Goal: Information Seeking & Learning: Learn about a topic

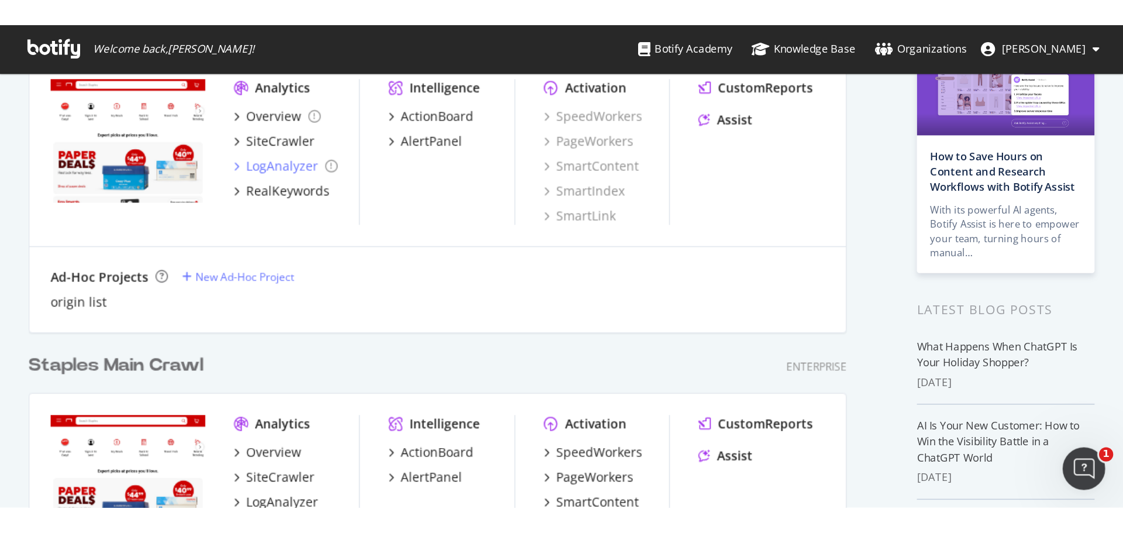
scroll to position [234, 0]
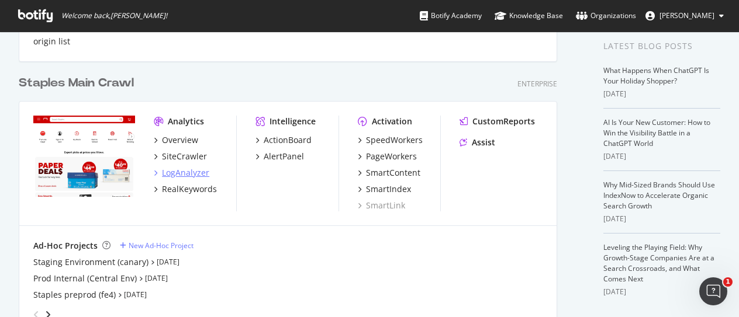
click at [193, 174] on div "LogAnalyzer" at bounding box center [185, 173] width 47 height 12
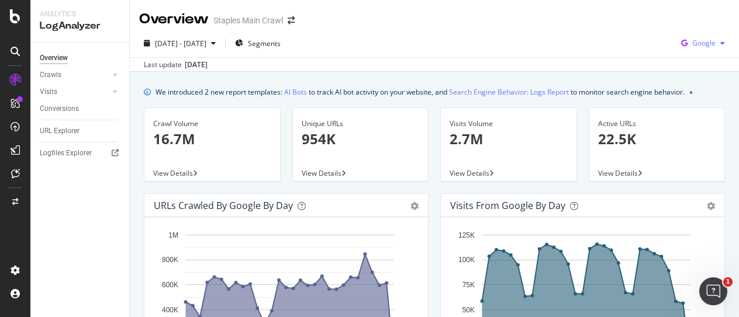
click at [696, 46] on span "Google" at bounding box center [703, 43] width 23 height 10
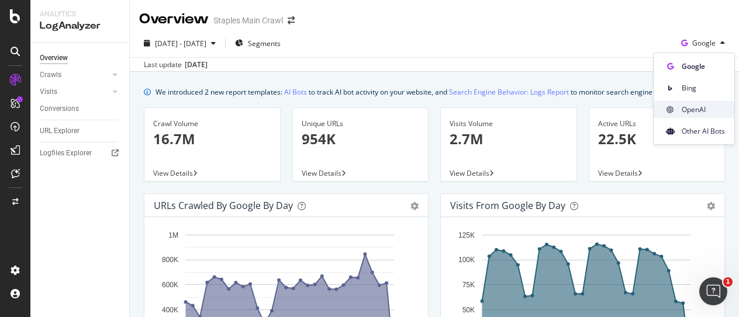
click at [696, 113] on span "OpenAI" at bounding box center [703, 110] width 43 height 11
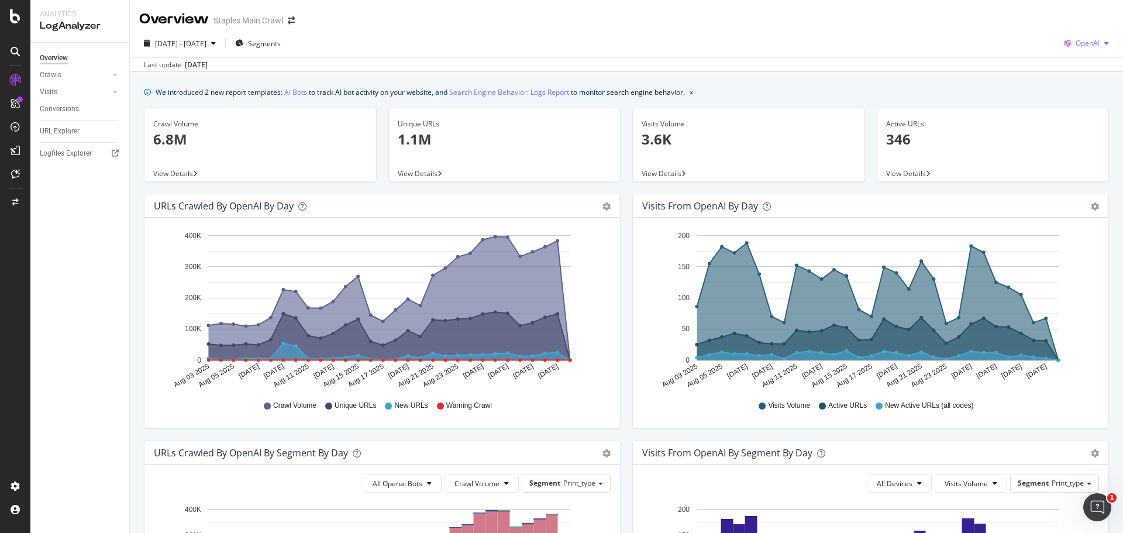
click at [1085, 39] on span "OpenAI" at bounding box center [1087, 43] width 24 height 10
click at [1085, 132] on span "Other AI Bots" at bounding box center [1086, 131] width 43 height 11
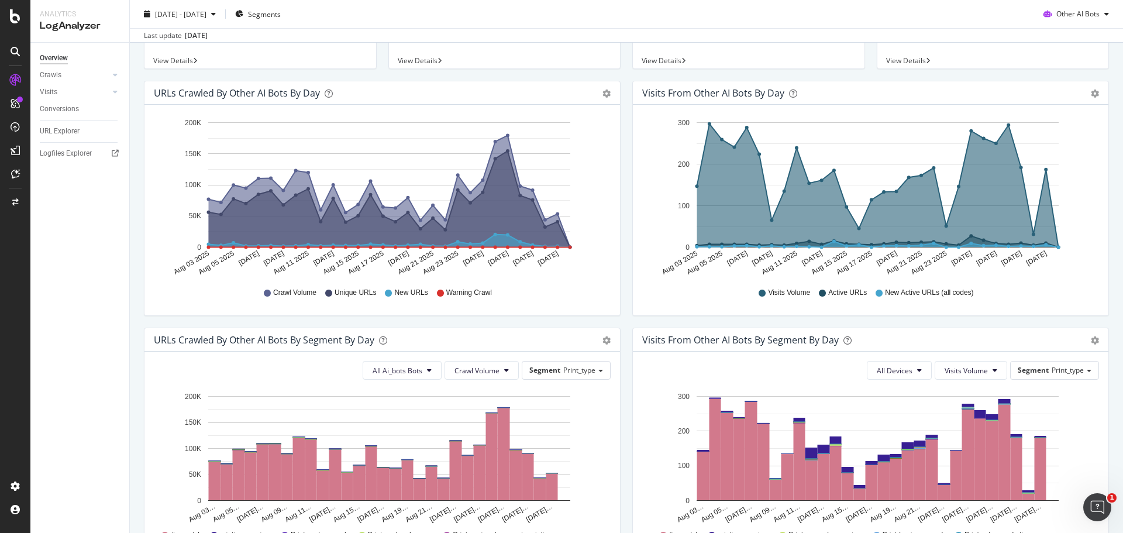
scroll to position [351, 0]
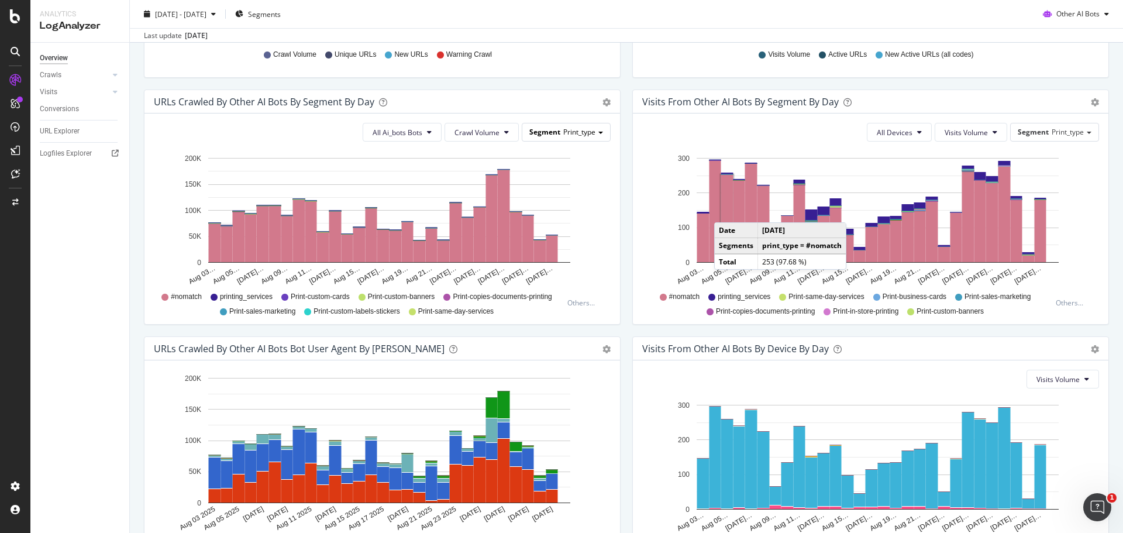
click at [571, 136] on span "Print_type" at bounding box center [579, 132] width 32 height 10
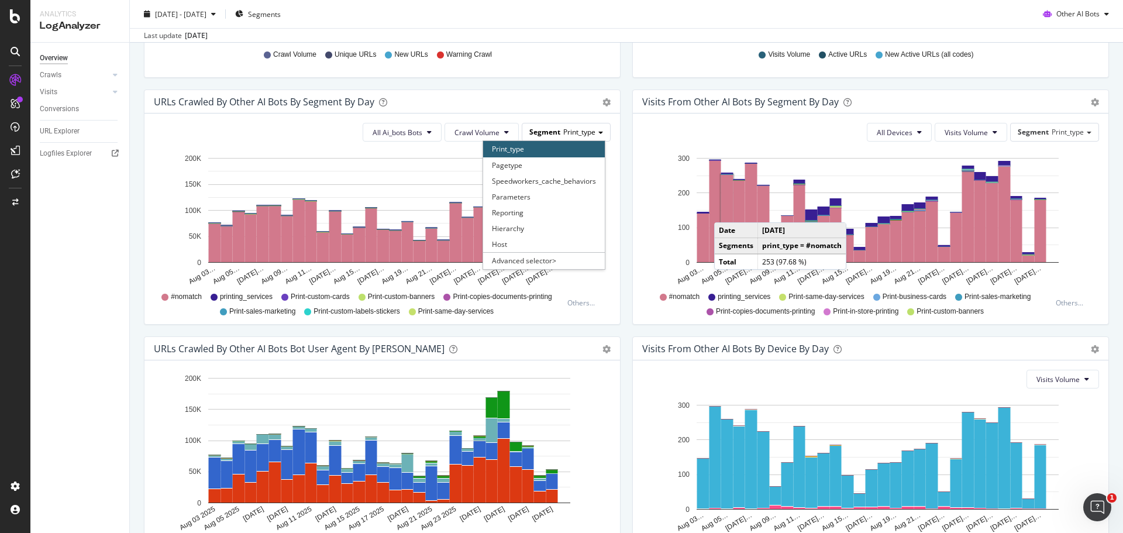
click at [571, 136] on span "Print_type" at bounding box center [579, 132] width 32 height 10
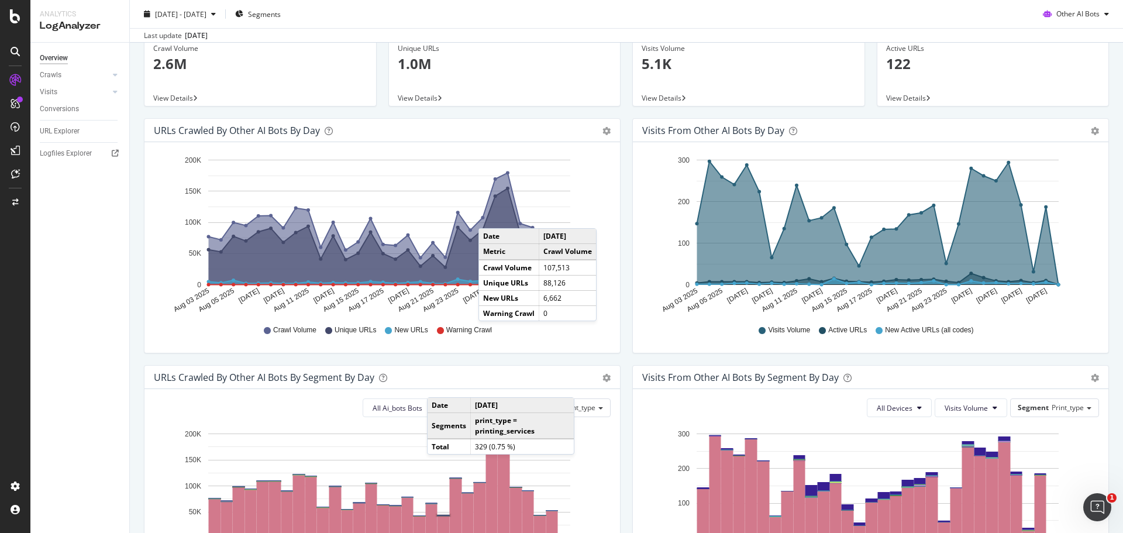
scroll to position [0, 0]
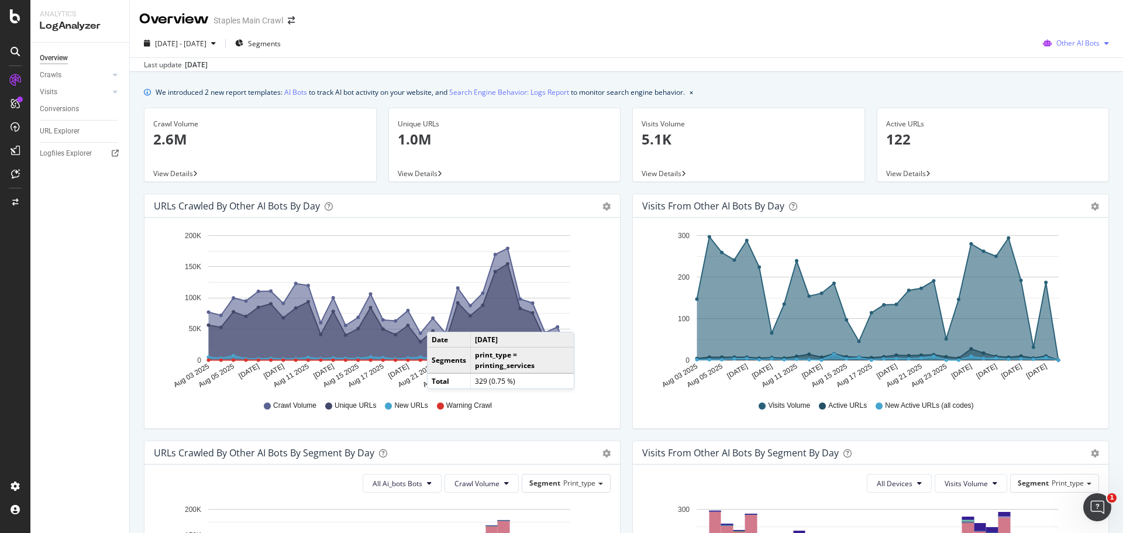
click at [1061, 52] on div "Other AI Bots" at bounding box center [1075, 43] width 75 height 18
click at [907, 173] on span "View Details" at bounding box center [906, 173] width 40 height 10
click at [1080, 44] on span "Other AI Bots" at bounding box center [1077, 43] width 43 height 10
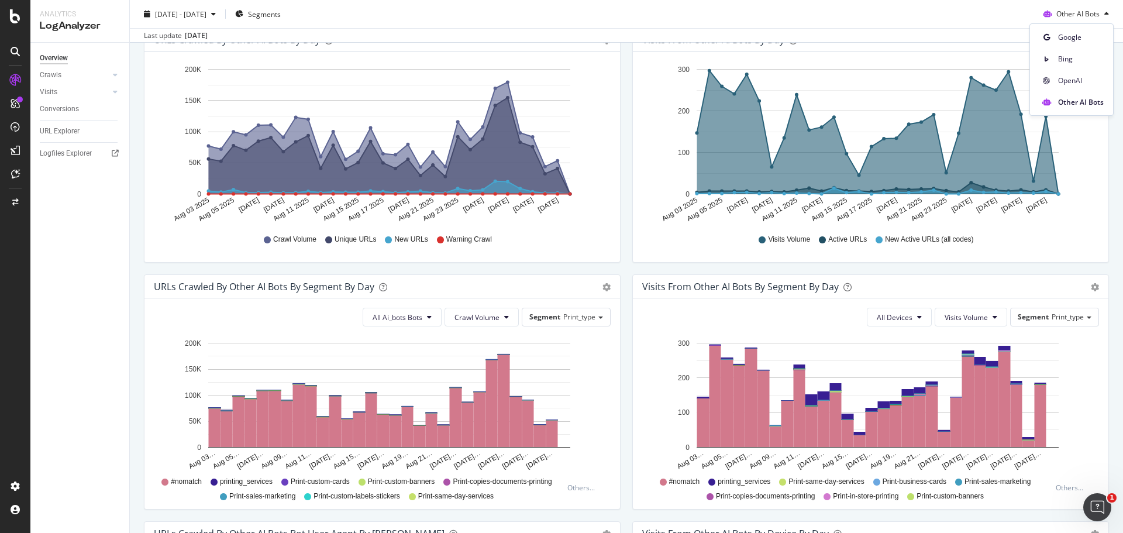
scroll to position [409, 0]
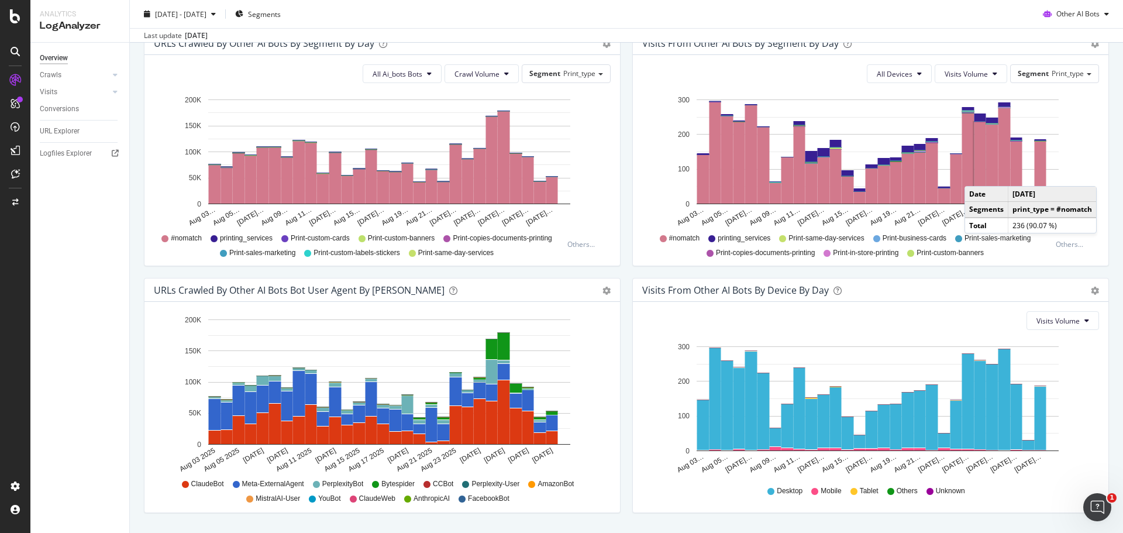
click at [943, 14] on div "[DATE] - [DATE] Segments Other AI Bots" at bounding box center [626, 16] width 993 height 23
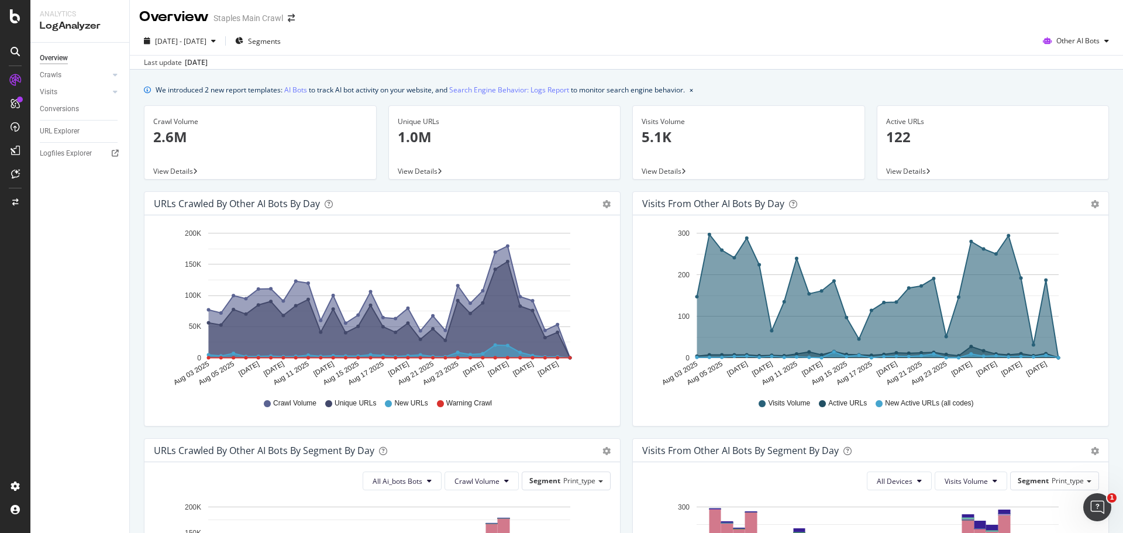
scroll to position [0, 0]
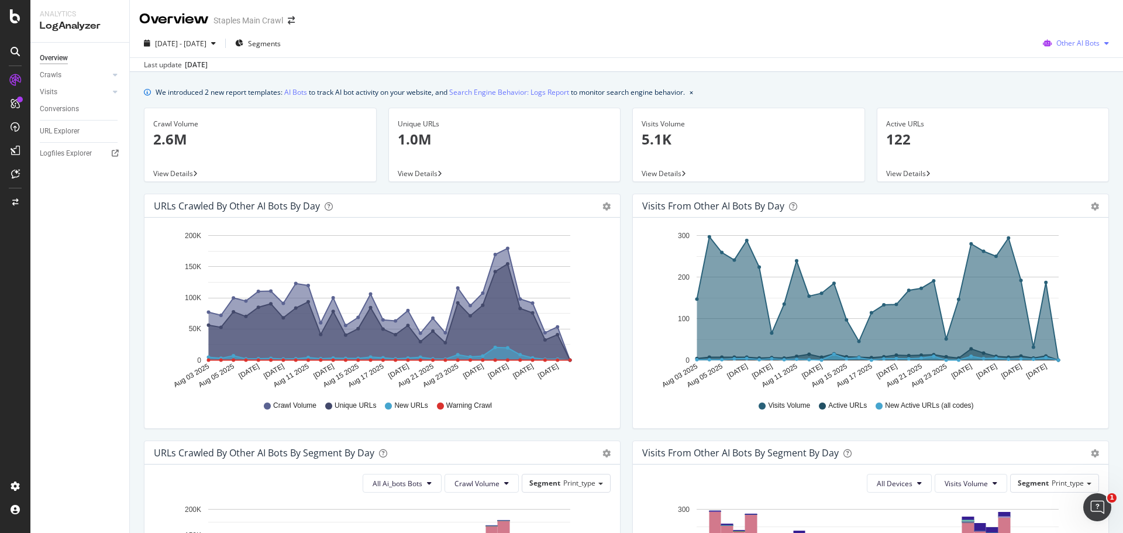
click at [1099, 42] on div "button" at bounding box center [1106, 43] width 14 height 7
click at [279, 46] on span "Segments" at bounding box center [264, 44] width 33 height 10
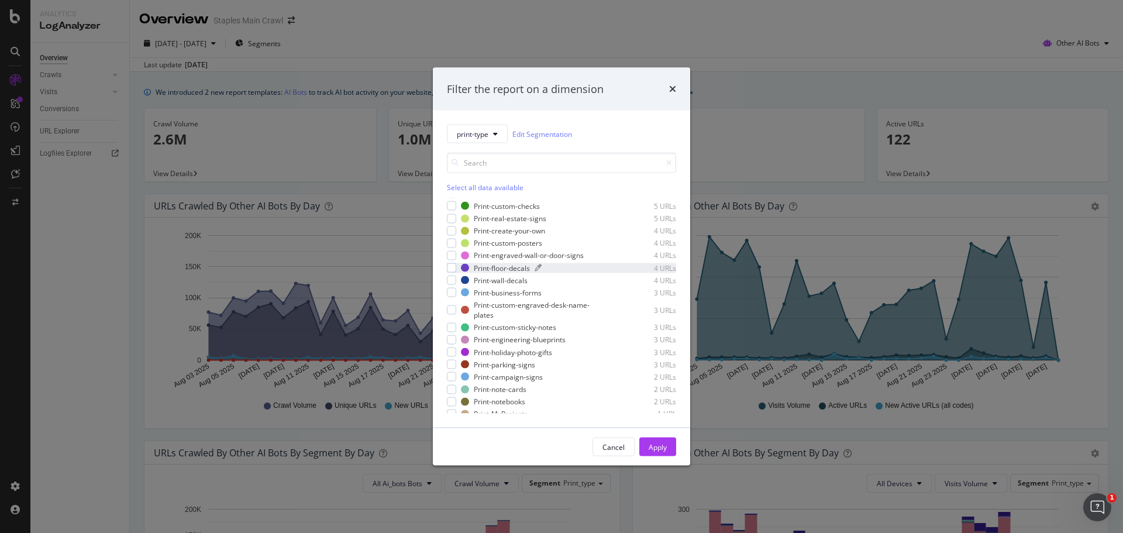
scroll to position [509, 0]
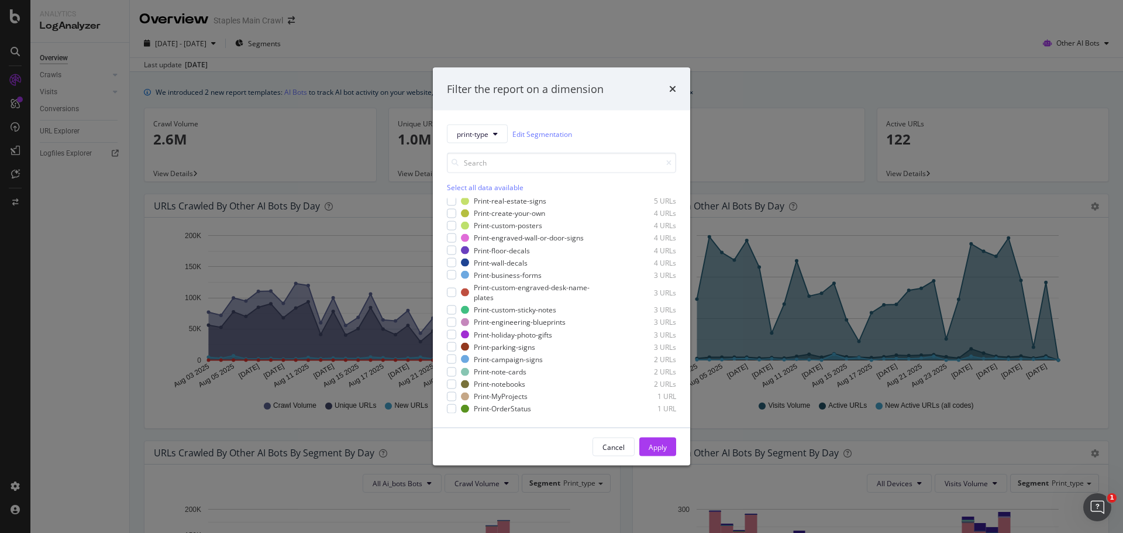
click at [679, 91] on div "Filter the report on a dimension" at bounding box center [561, 88] width 257 height 43
click at [670, 91] on icon "times" at bounding box center [672, 88] width 7 height 9
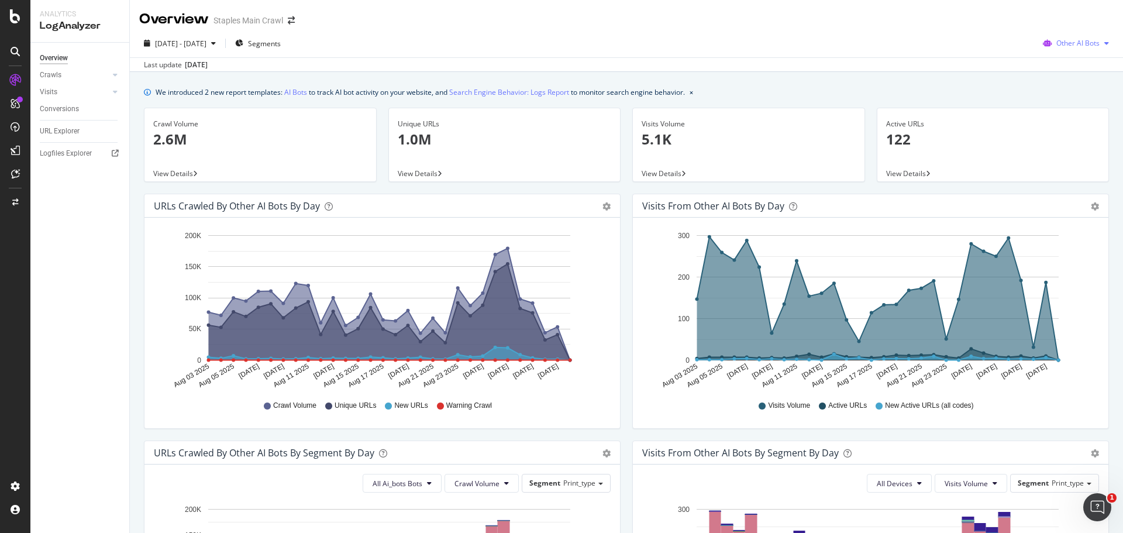
click at [1072, 43] on span "Other AI Bots" at bounding box center [1077, 43] width 43 height 10
click at [1078, 111] on span "OpenAI" at bounding box center [1081, 110] width 46 height 11
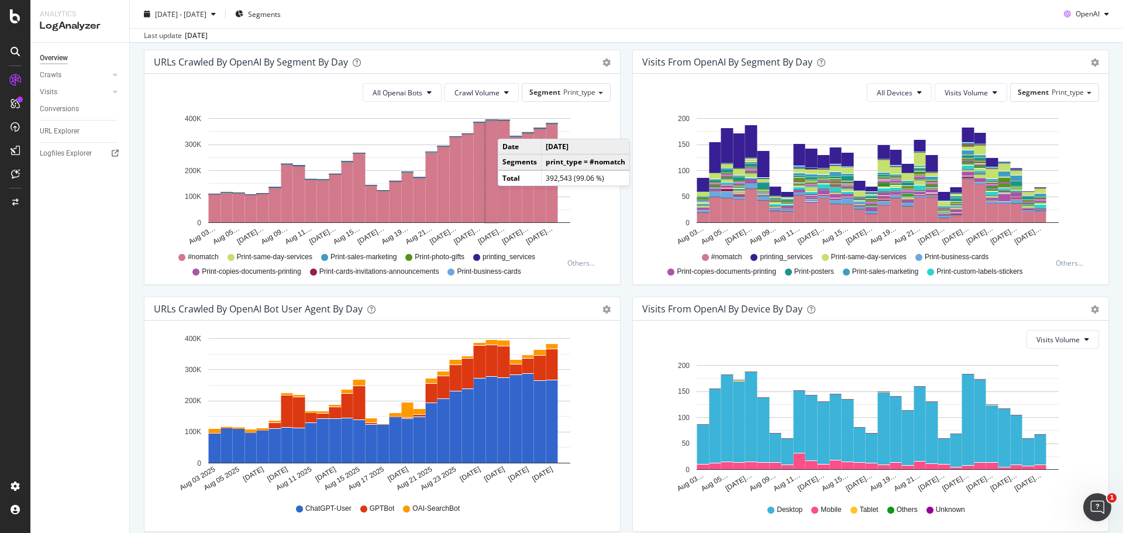
scroll to position [325, 0]
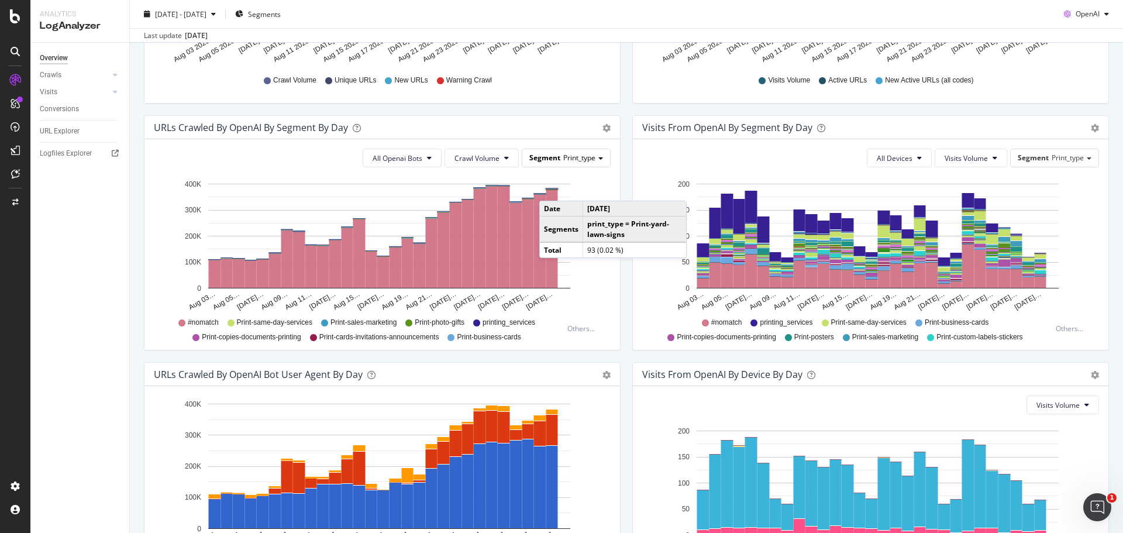
click at [553, 149] on div "Segment Print_type" at bounding box center [566, 157] width 88 height 17
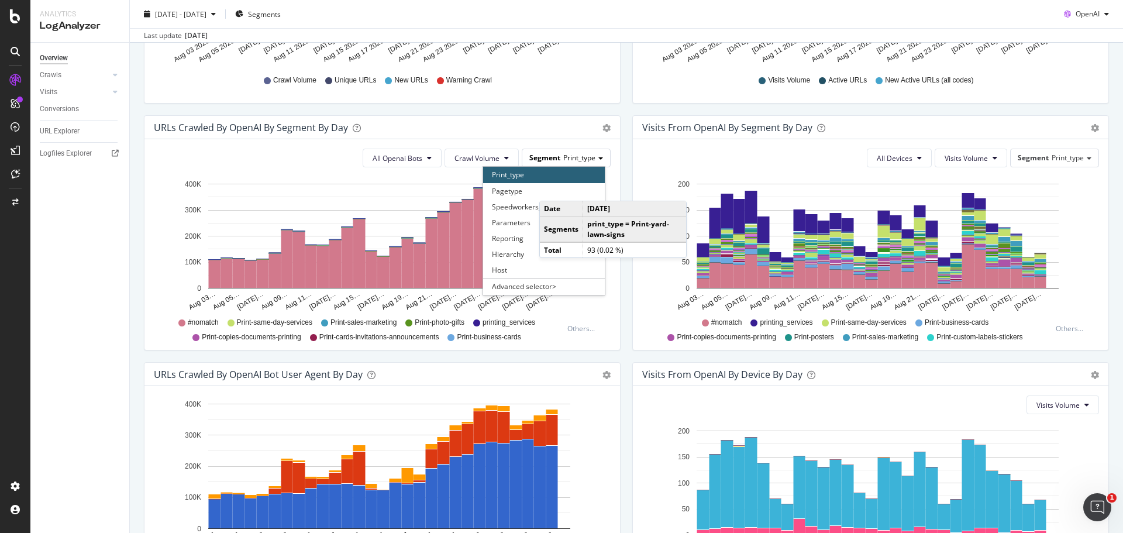
click at [558, 152] on div "Segment Print_type" at bounding box center [566, 157] width 88 height 17
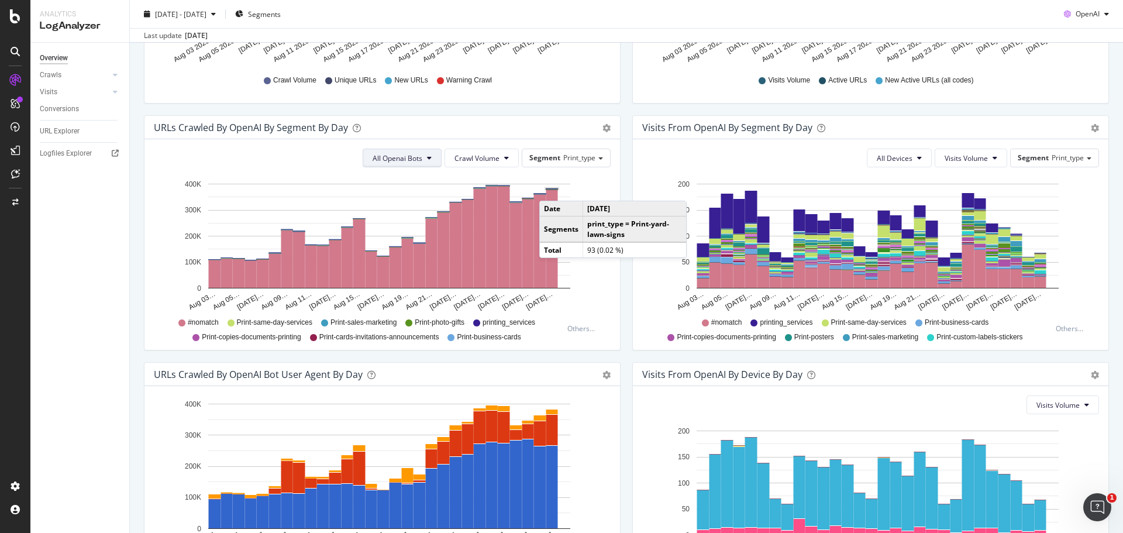
click at [403, 163] on span "All Openai Bots" at bounding box center [397, 158] width 50 height 10
click at [403, 159] on span "All Openai Bots" at bounding box center [397, 158] width 50 height 10
click at [455, 158] on span "Crawl Volume" at bounding box center [476, 158] width 45 height 10
click at [595, 168] on div "All Openai Bots Crawl Volume Segment Print_type Hold CTRL while clicking to fil…" at bounding box center [381, 244] width 475 height 210
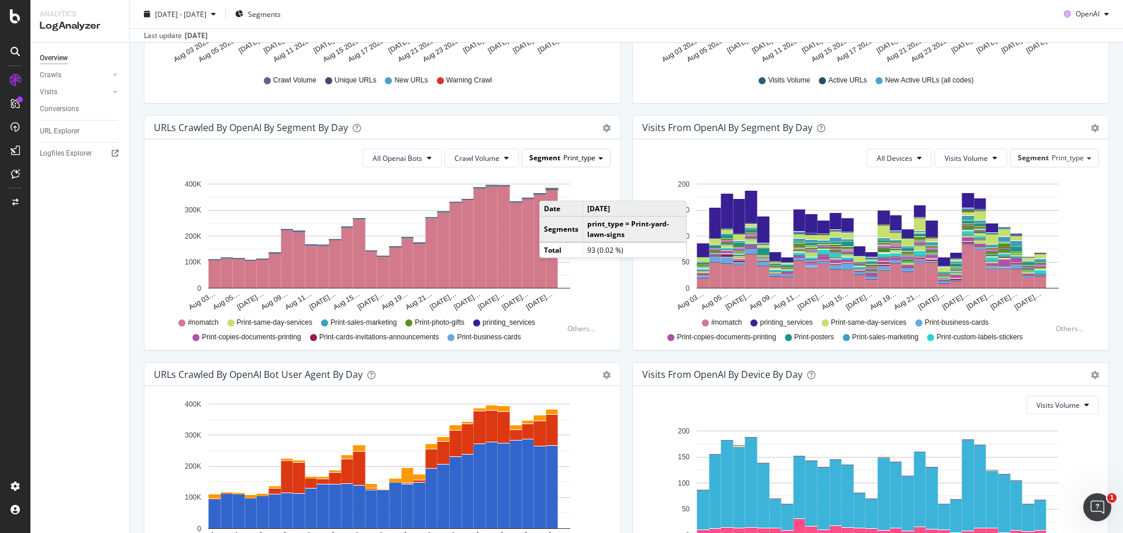
click at [572, 161] on span "Print_type" at bounding box center [579, 158] width 32 height 10
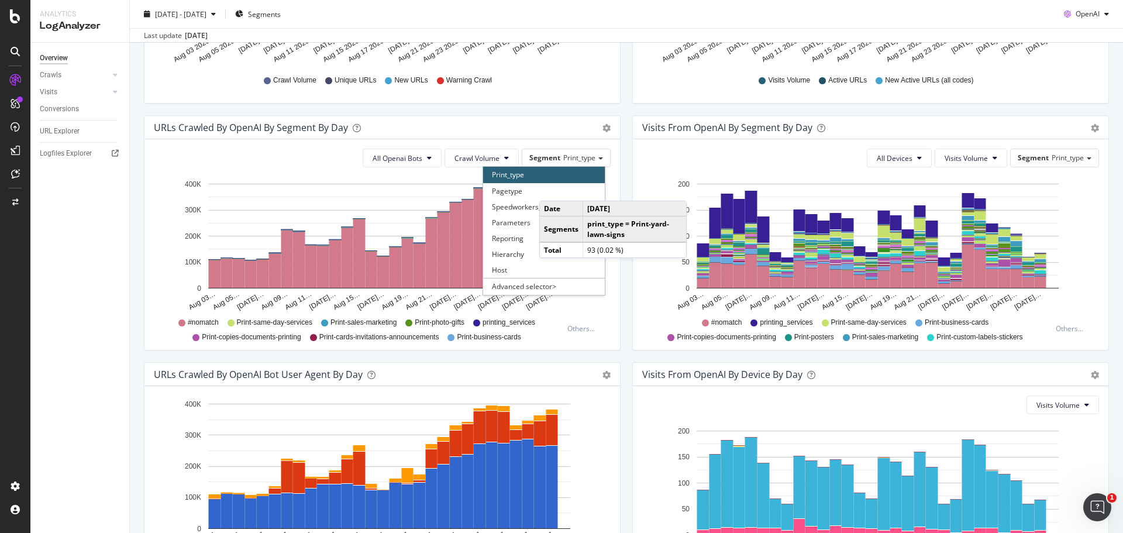
click at [633, 160] on div "All Devices Visits Volume Segment Print_type Hold CTRL while clicking to filter…" at bounding box center [870, 244] width 475 height 210
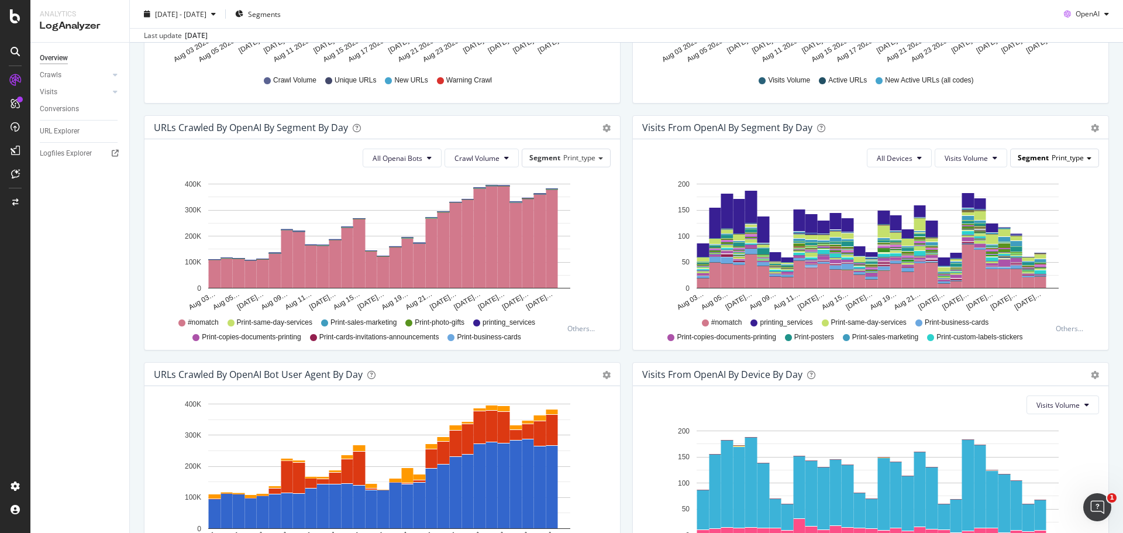
click at [1055, 163] on div "Segment Print_type" at bounding box center [1054, 157] width 88 height 17
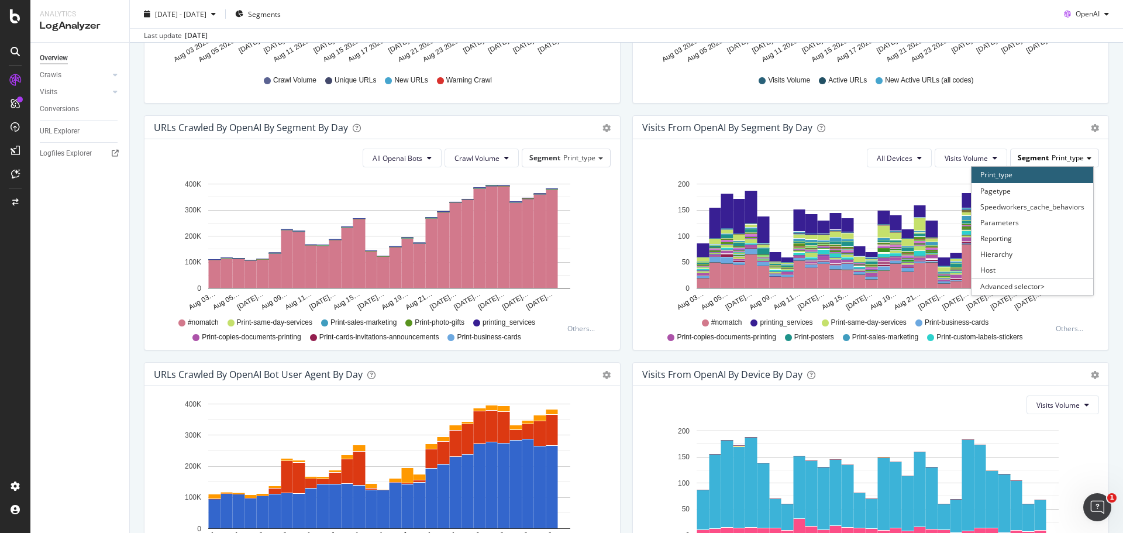
click at [1054, 161] on span "Print_type" at bounding box center [1067, 158] width 32 height 10
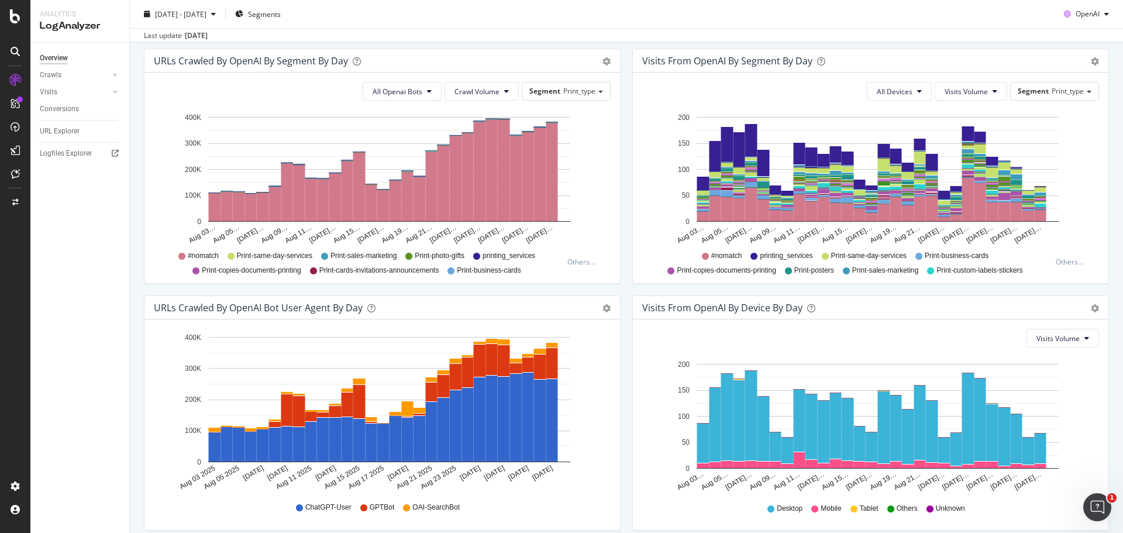
scroll to position [442, 0]
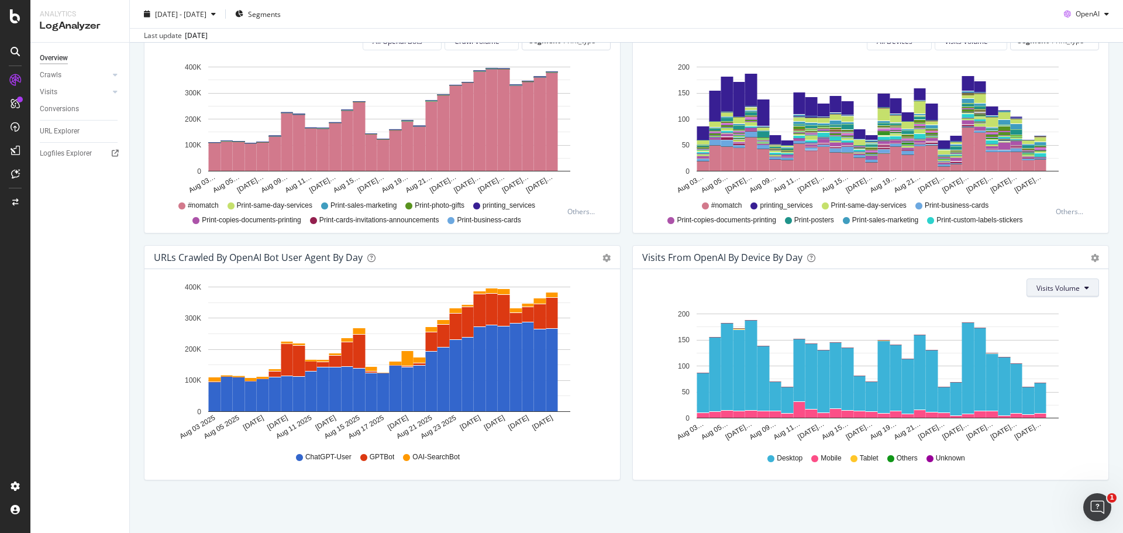
click at [1045, 292] on button "Visits Volume" at bounding box center [1062, 287] width 72 height 19
click at [1045, 292] on span "Visits Volume" at bounding box center [1057, 288] width 43 height 10
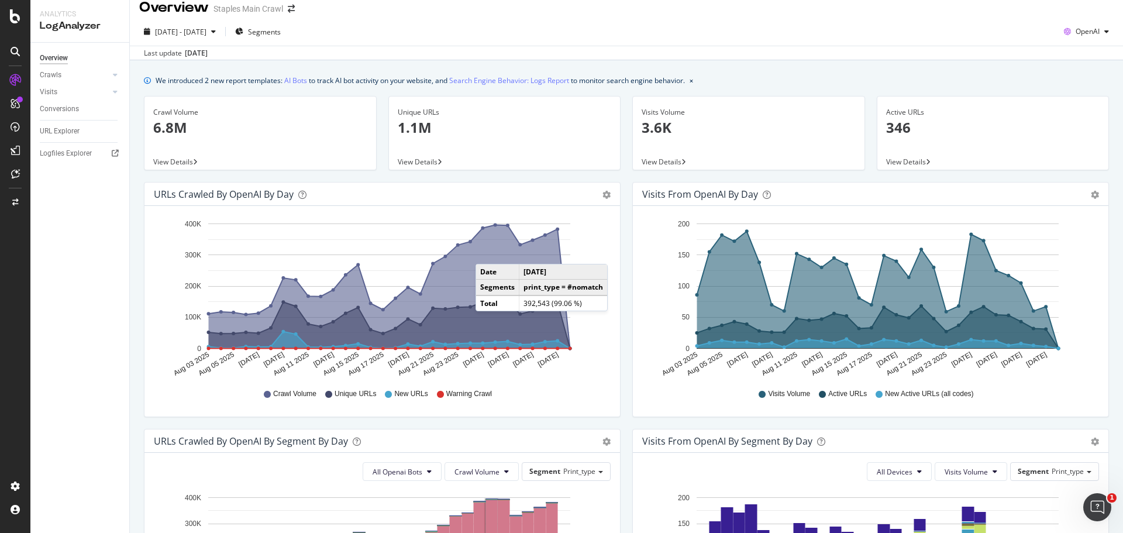
scroll to position [0, 0]
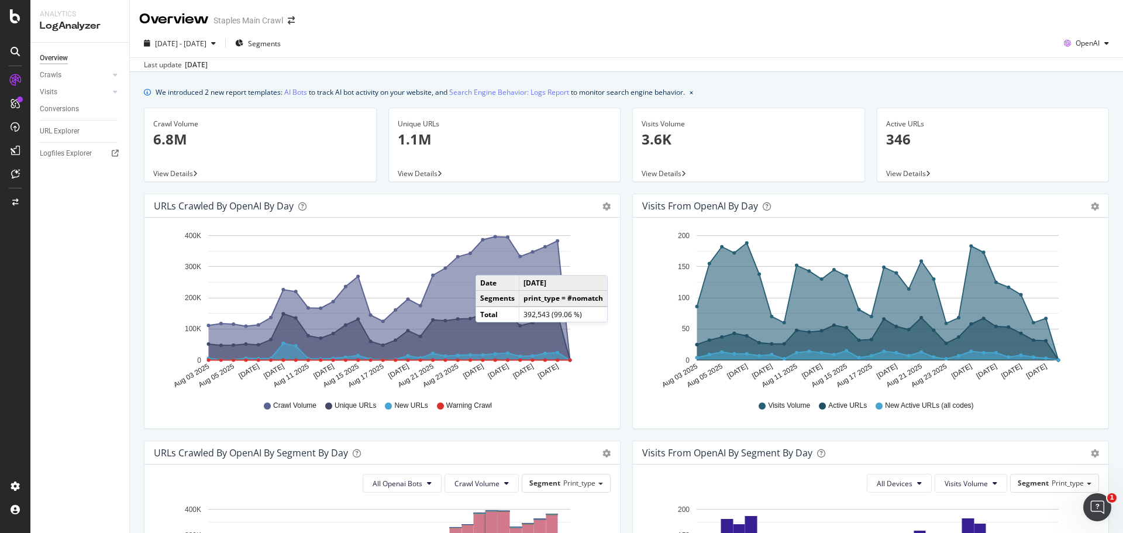
click at [953, 153] on div "Active URLs 346" at bounding box center [993, 136] width 214 height 57
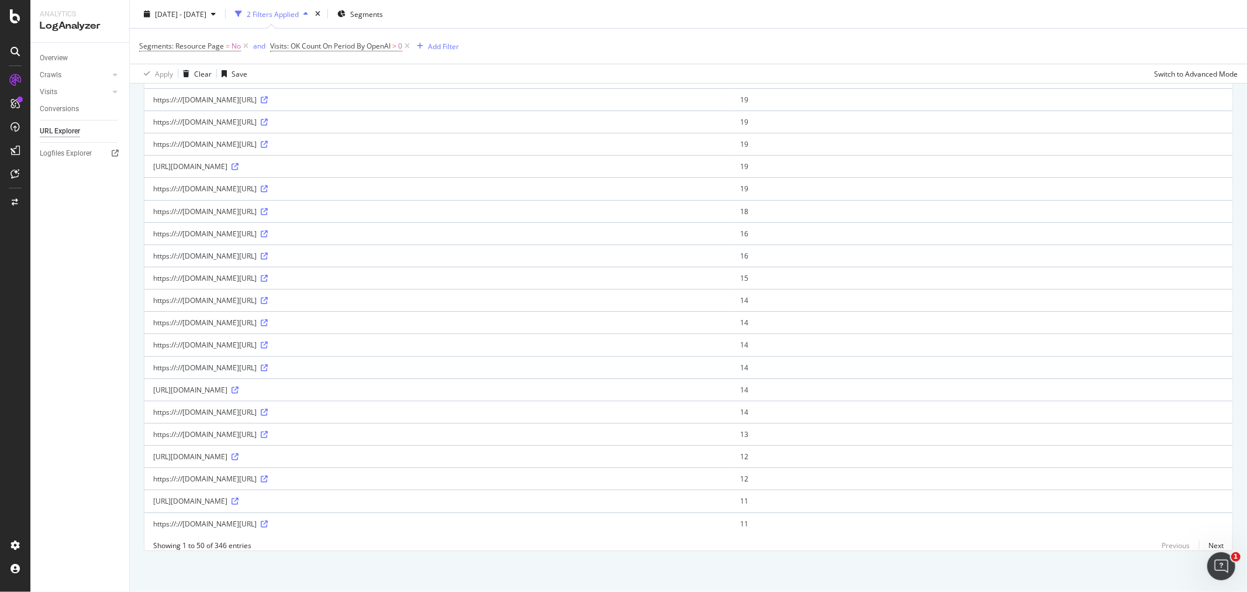
scroll to position [804, 0]
click at [1122, 532] on link "Next" at bounding box center [1211, 545] width 25 height 17
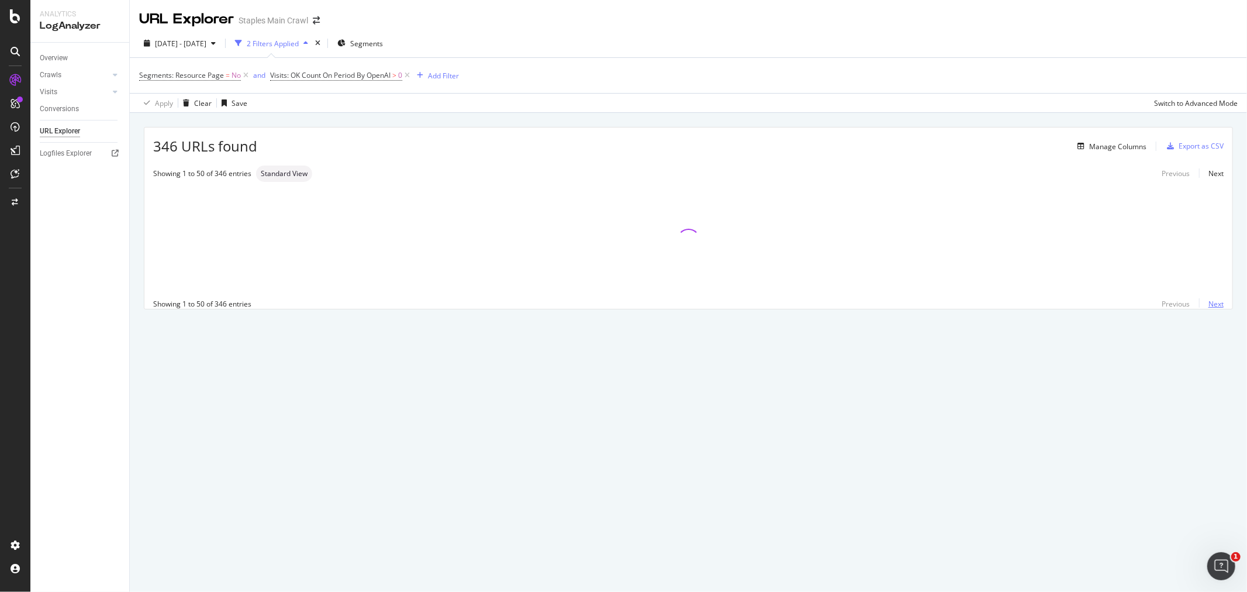
scroll to position [0, 0]
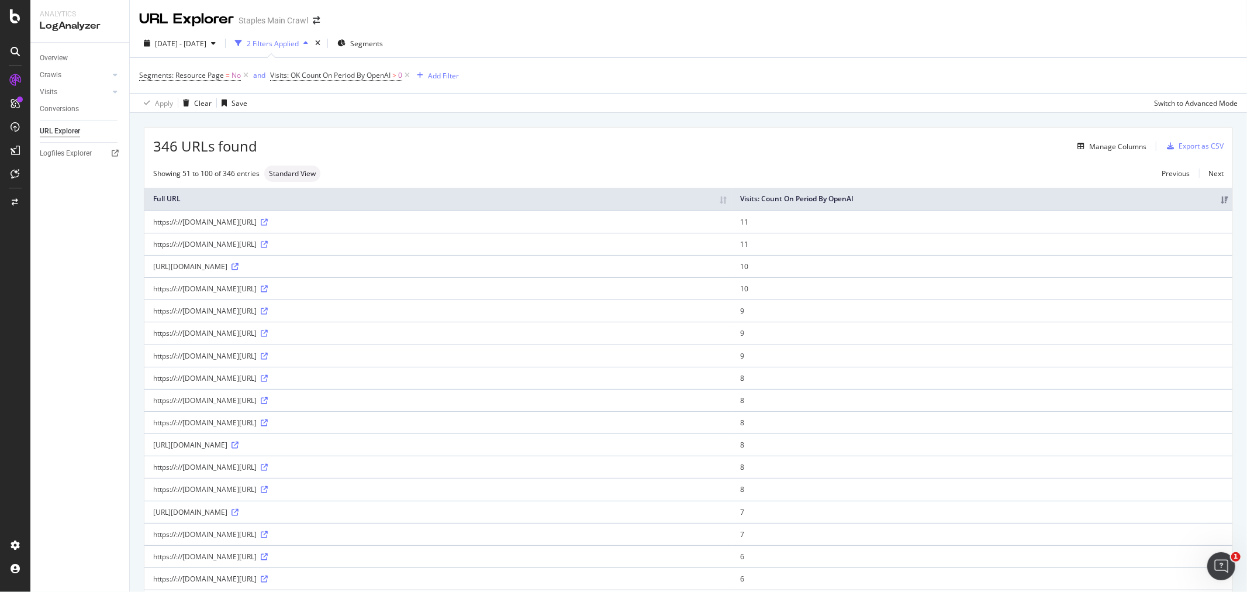
click at [684, 147] on div "Manage Columns" at bounding box center [701, 146] width 889 height 14
click at [67, 76] on link "Crawls" at bounding box center [75, 75] width 70 height 12
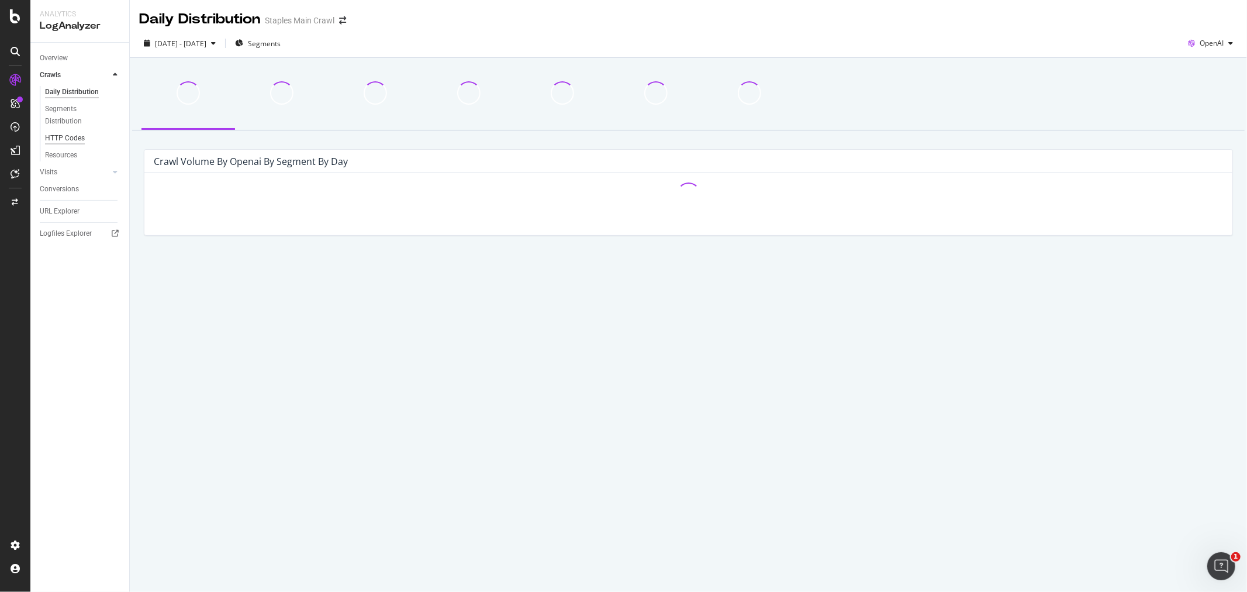
click at [78, 137] on div "HTTP Codes" at bounding box center [65, 138] width 40 height 12
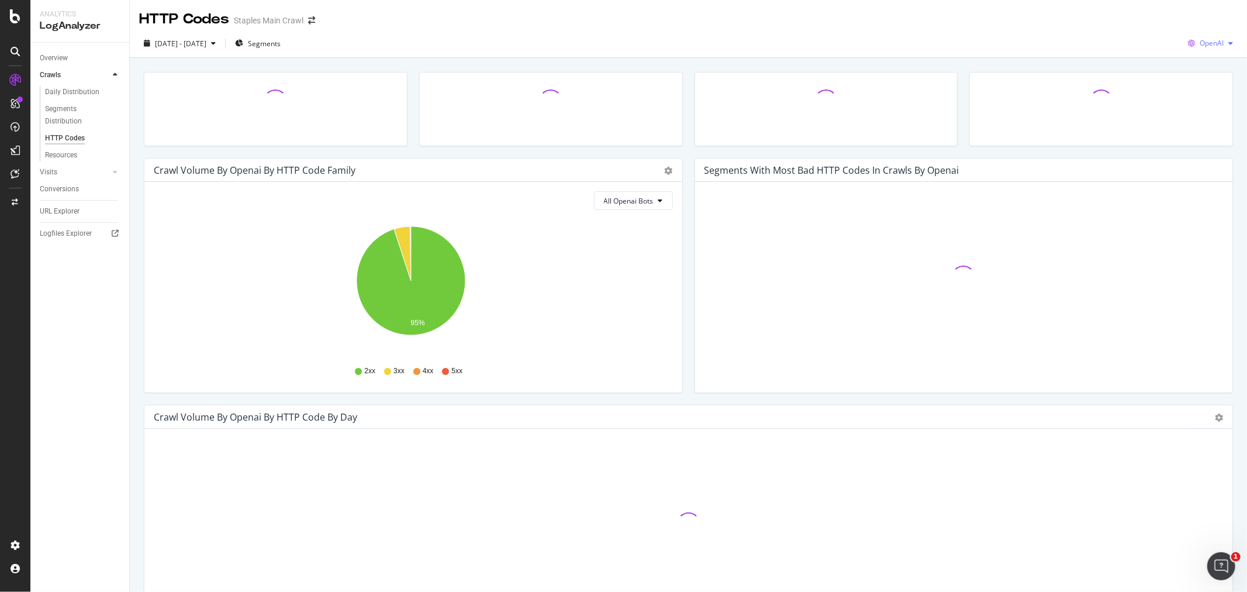
click at [1122, 45] on span "OpenAI" at bounding box center [1212, 43] width 24 height 10
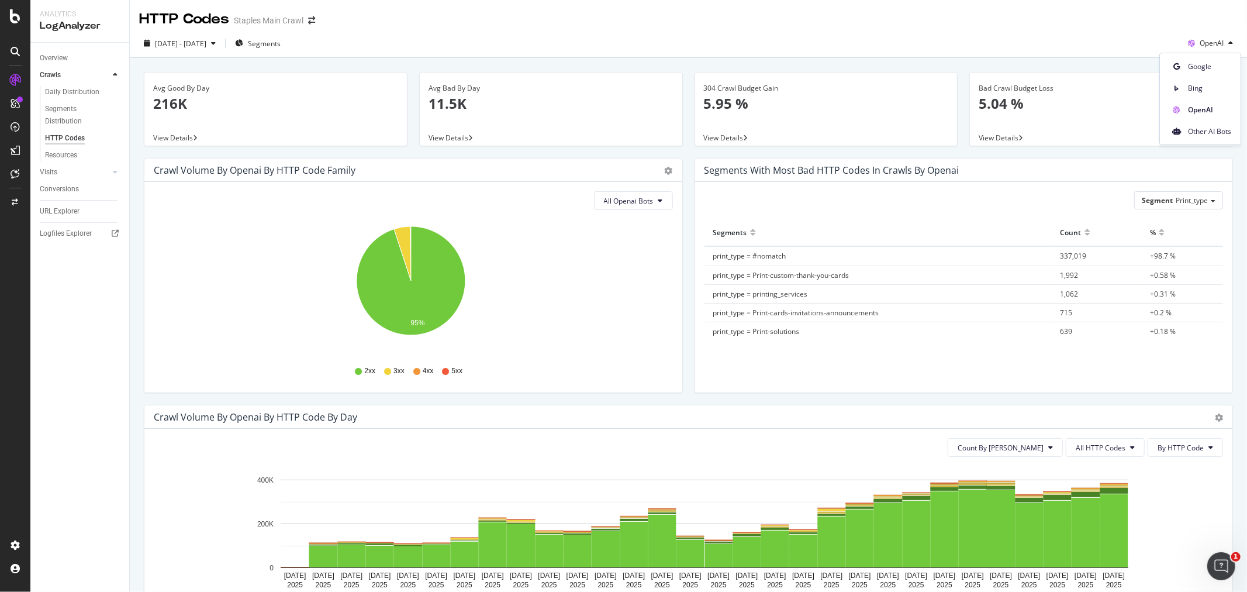
click at [1091, 4] on div "HTTP Codes Staples Main Crawl" at bounding box center [688, 14] width 1117 height 29
click at [1122, 39] on span "OpenAI" at bounding box center [1212, 43] width 24 height 10
click at [1122, 108] on span "OpenAI" at bounding box center [1209, 110] width 43 height 11
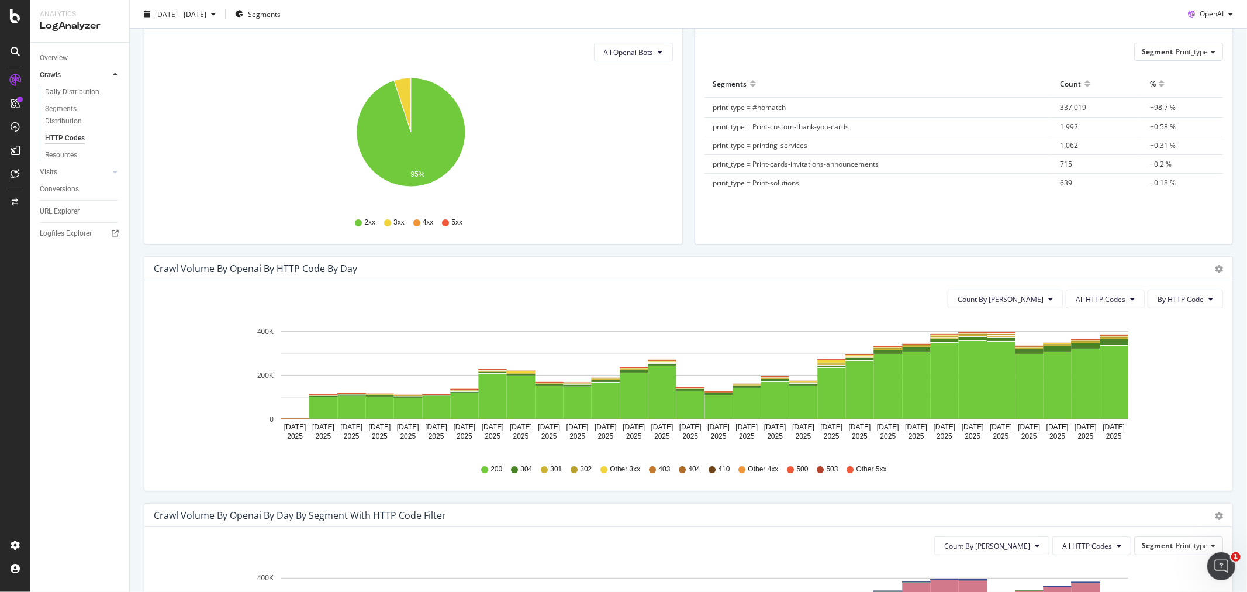
scroll to position [324, 0]
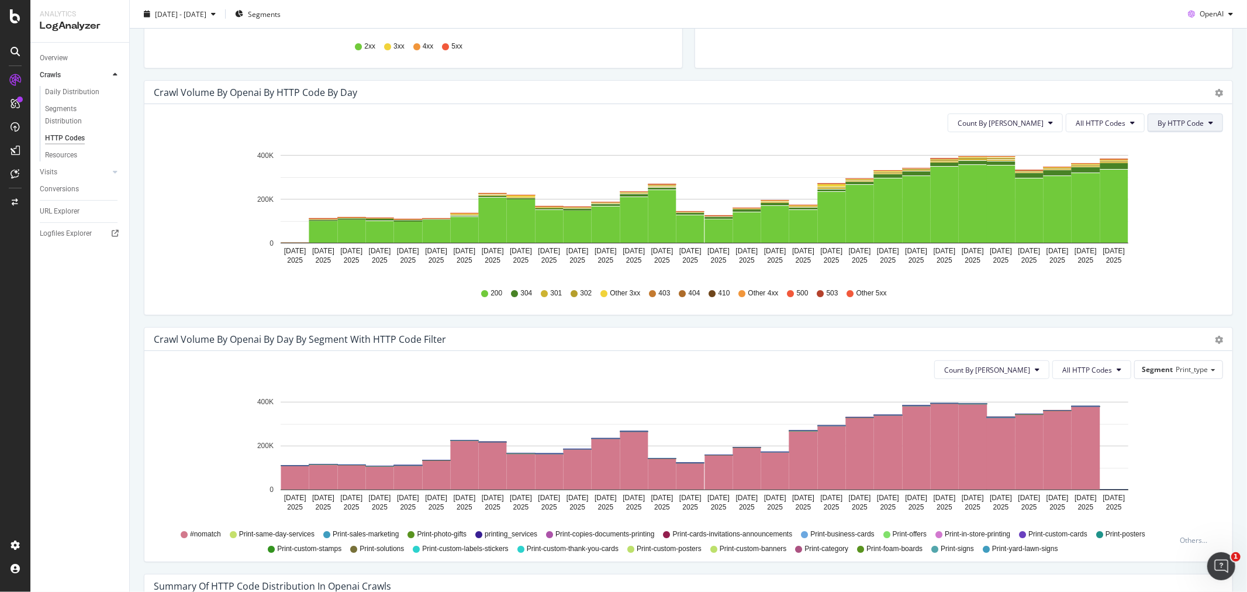
click at [1122, 115] on button "By HTTP Code" at bounding box center [1185, 122] width 75 height 19
click at [1108, 126] on span "All HTTP Codes" at bounding box center [1101, 123] width 50 height 10
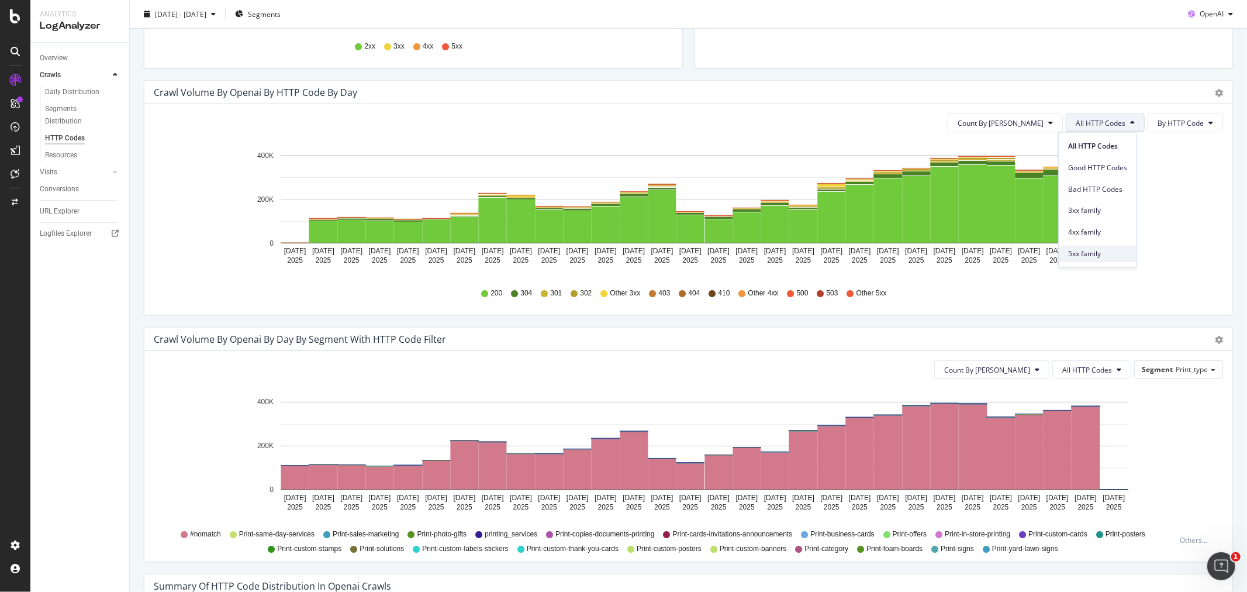
click at [1097, 254] on span "5xx family" at bounding box center [1097, 253] width 59 height 11
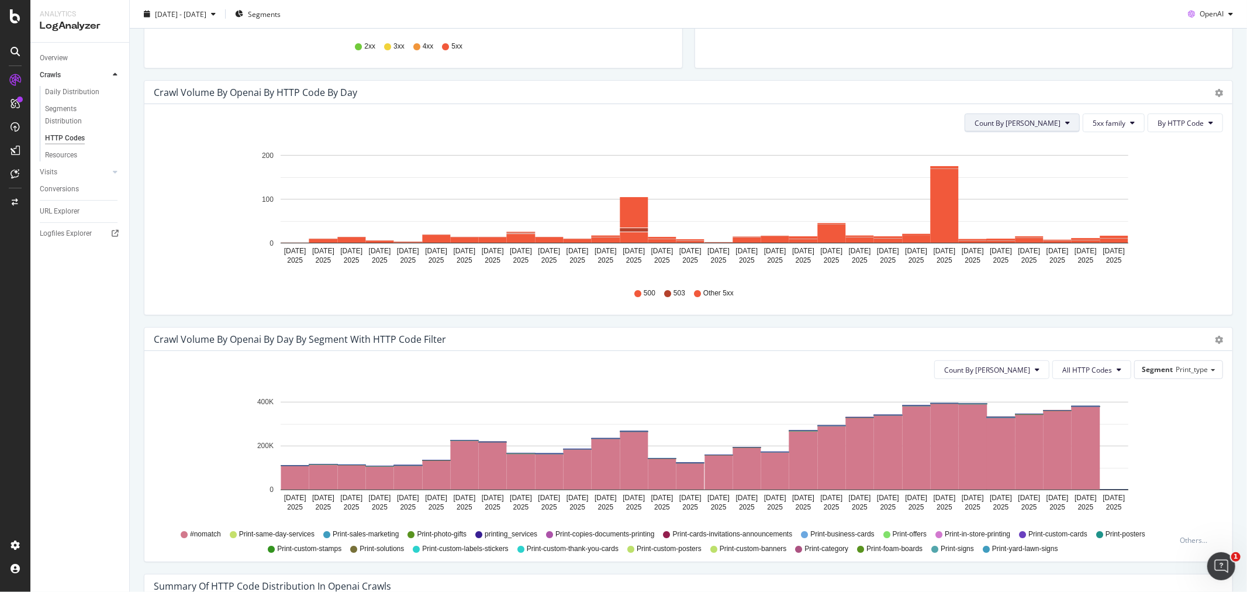
click at [1034, 126] on span "Count By [PERSON_NAME]" at bounding box center [1018, 123] width 86 height 10
click at [1102, 92] on div "Crawl Volume by openai by HTTP Code by Day" at bounding box center [676, 93] width 1044 height 12
